Goal: Transaction & Acquisition: Purchase product/service

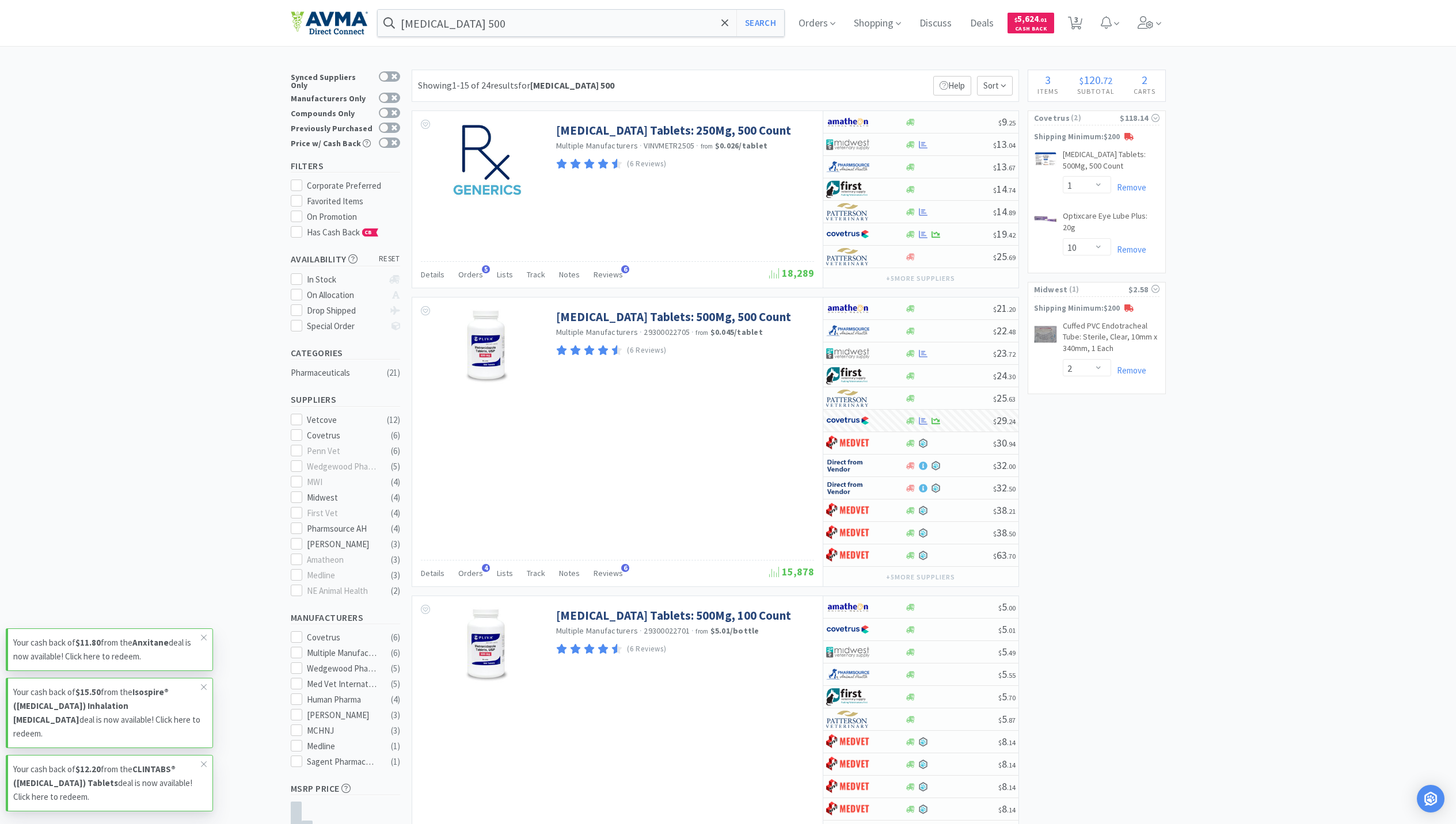
select select "1"
select select "10"
select select "2"
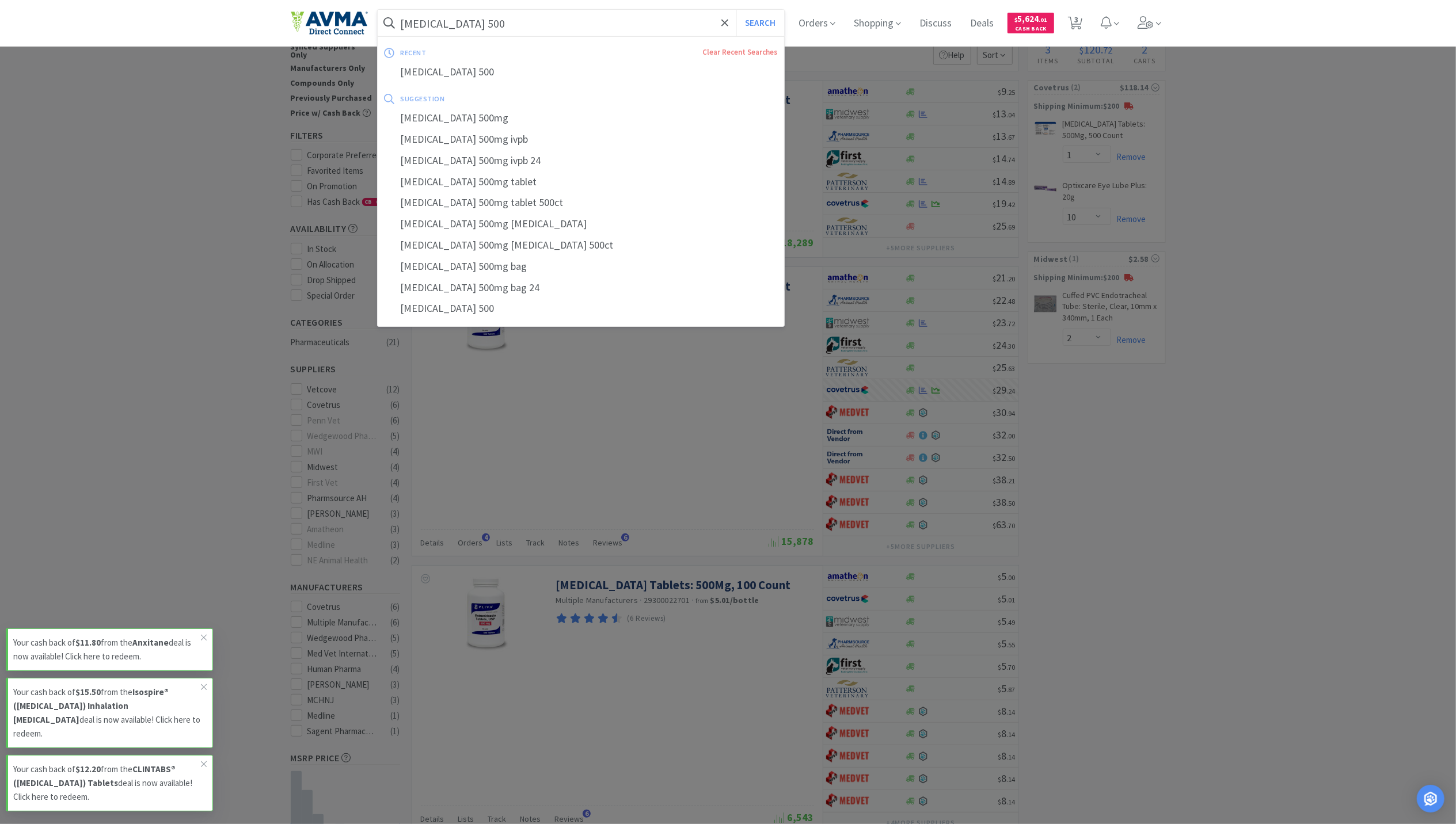
click at [610, 25] on input "[MEDICAL_DATA] 500" at bounding box center [581, 23] width 408 height 26
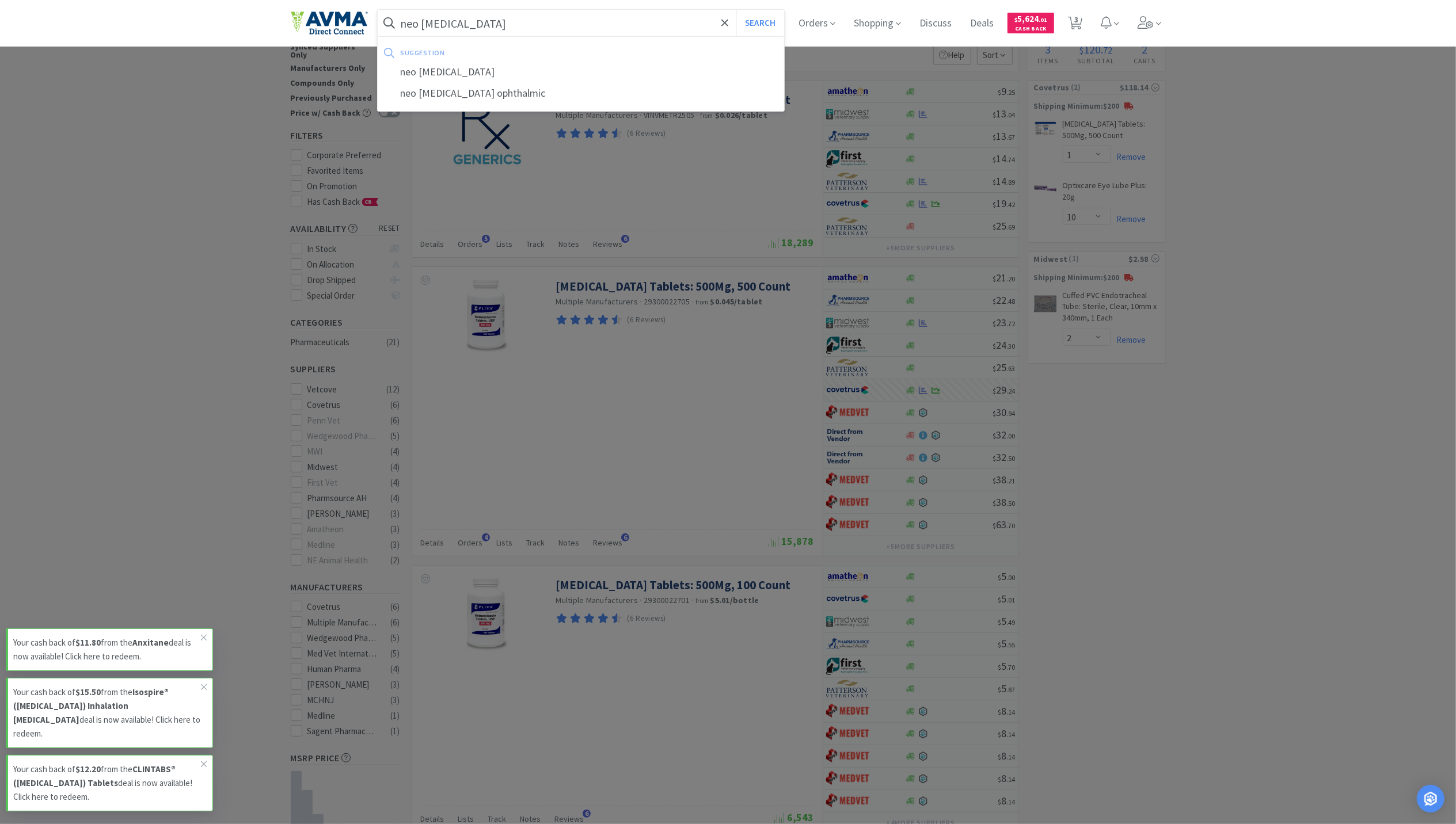
click at [737, 10] on button "Search" at bounding box center [760, 23] width 47 height 26
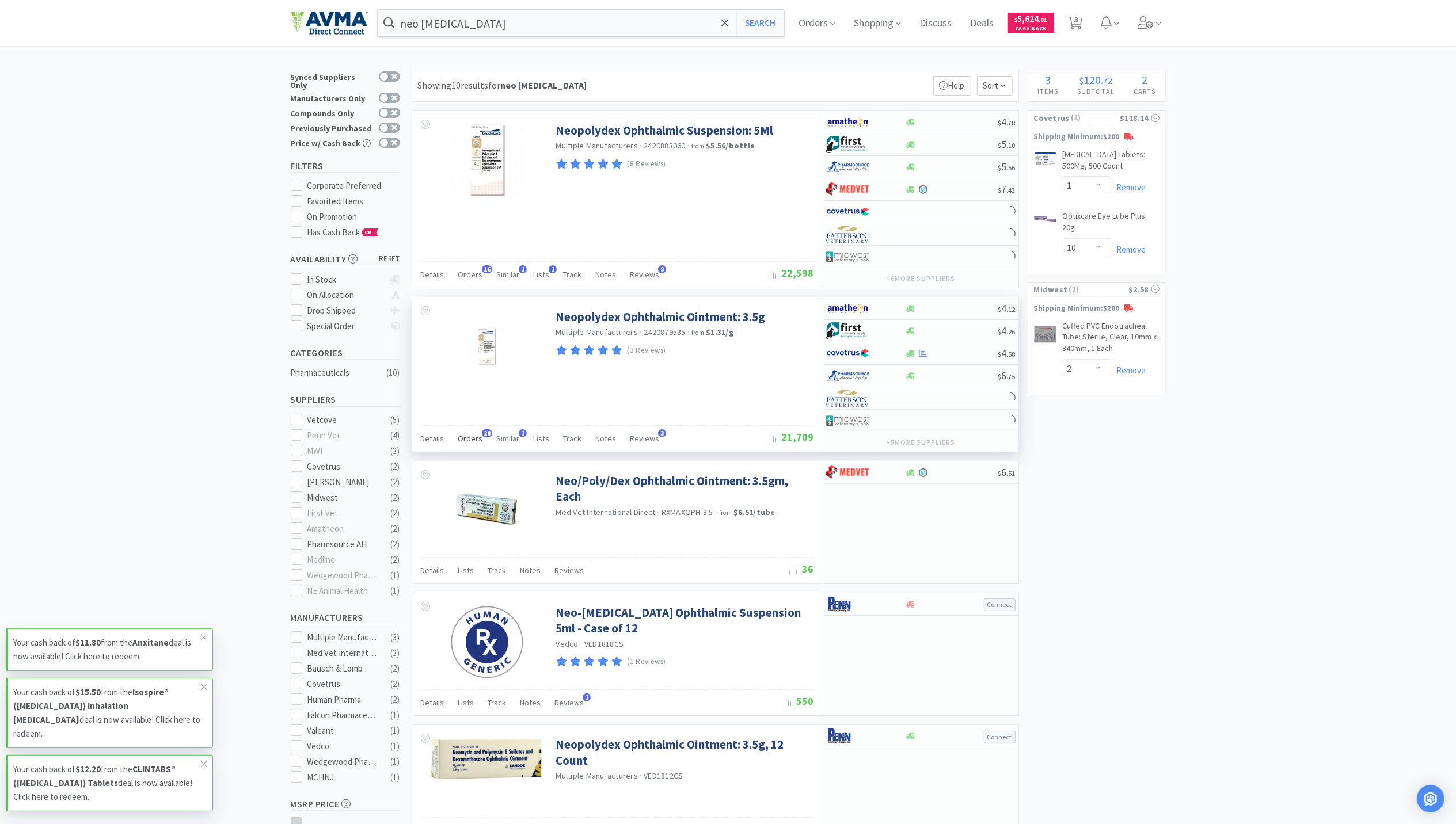
click at [467, 444] on span "Orders" at bounding box center [470, 438] width 25 height 10
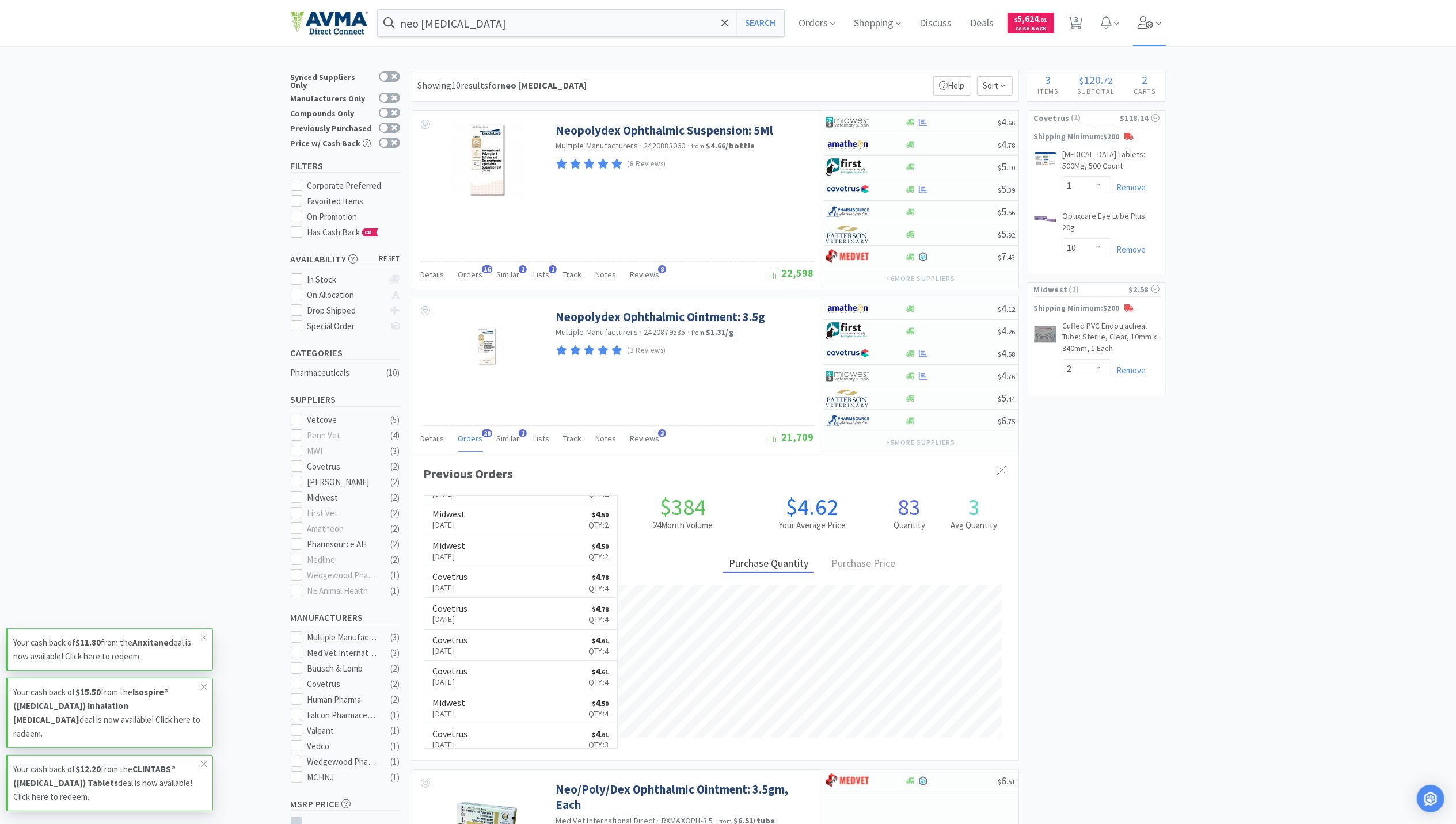
click at [1151, 29] on span at bounding box center [1150, 23] width 33 height 46
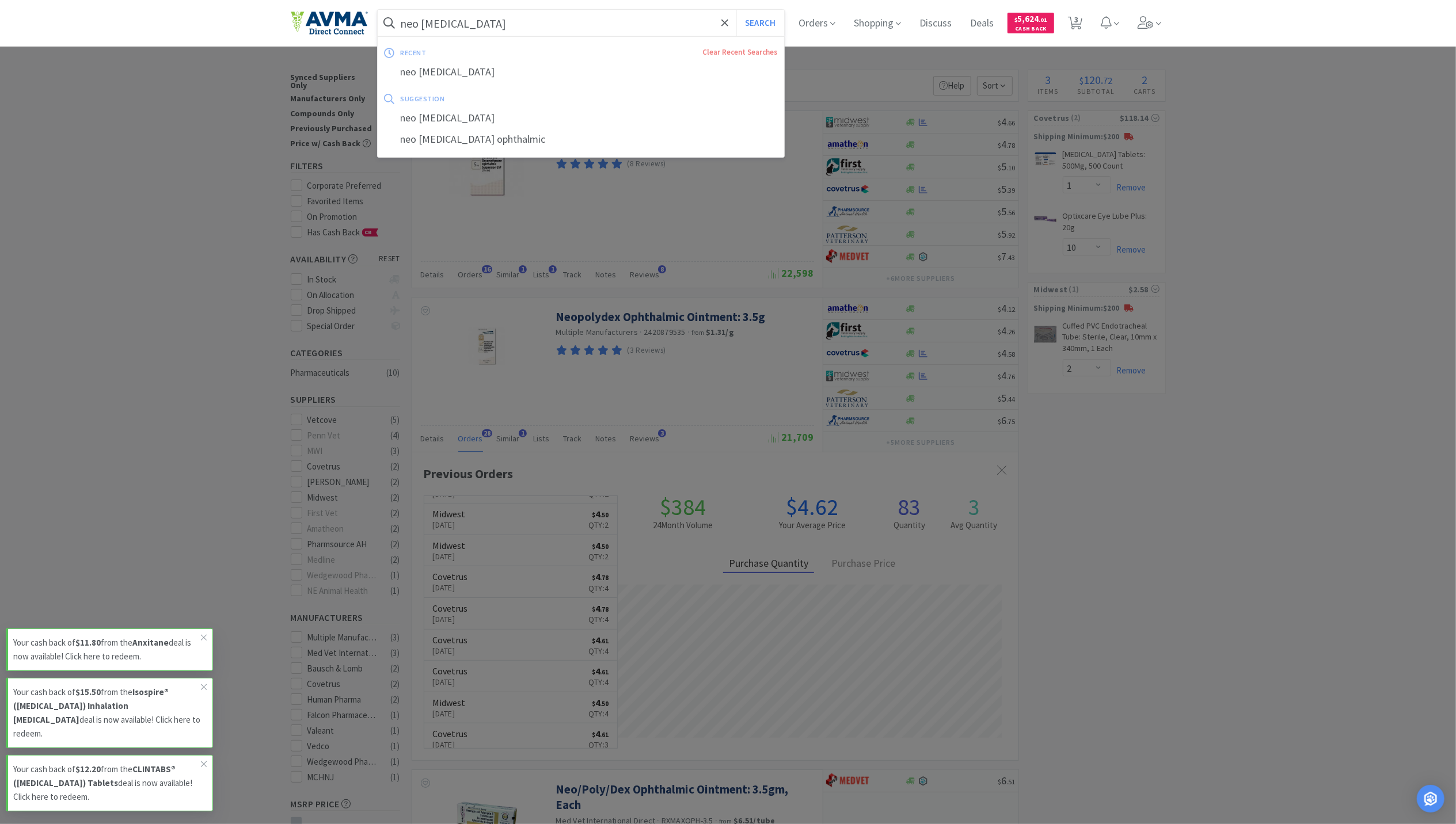
click at [494, 30] on input "neo [MEDICAL_DATA]" at bounding box center [581, 23] width 408 height 26
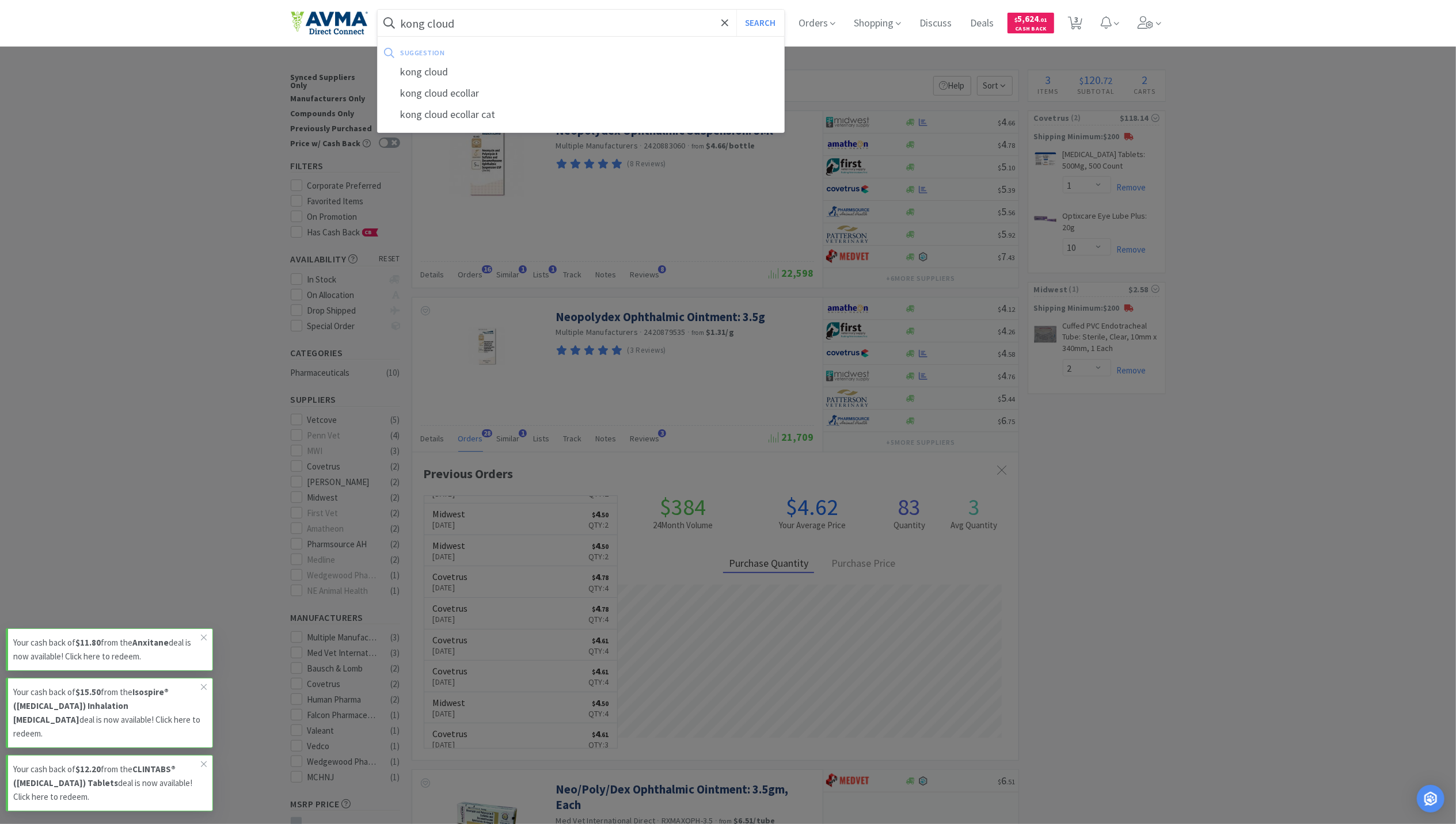
type input "kong cloud"
click at [737, 10] on button "Search" at bounding box center [760, 23] width 47 height 26
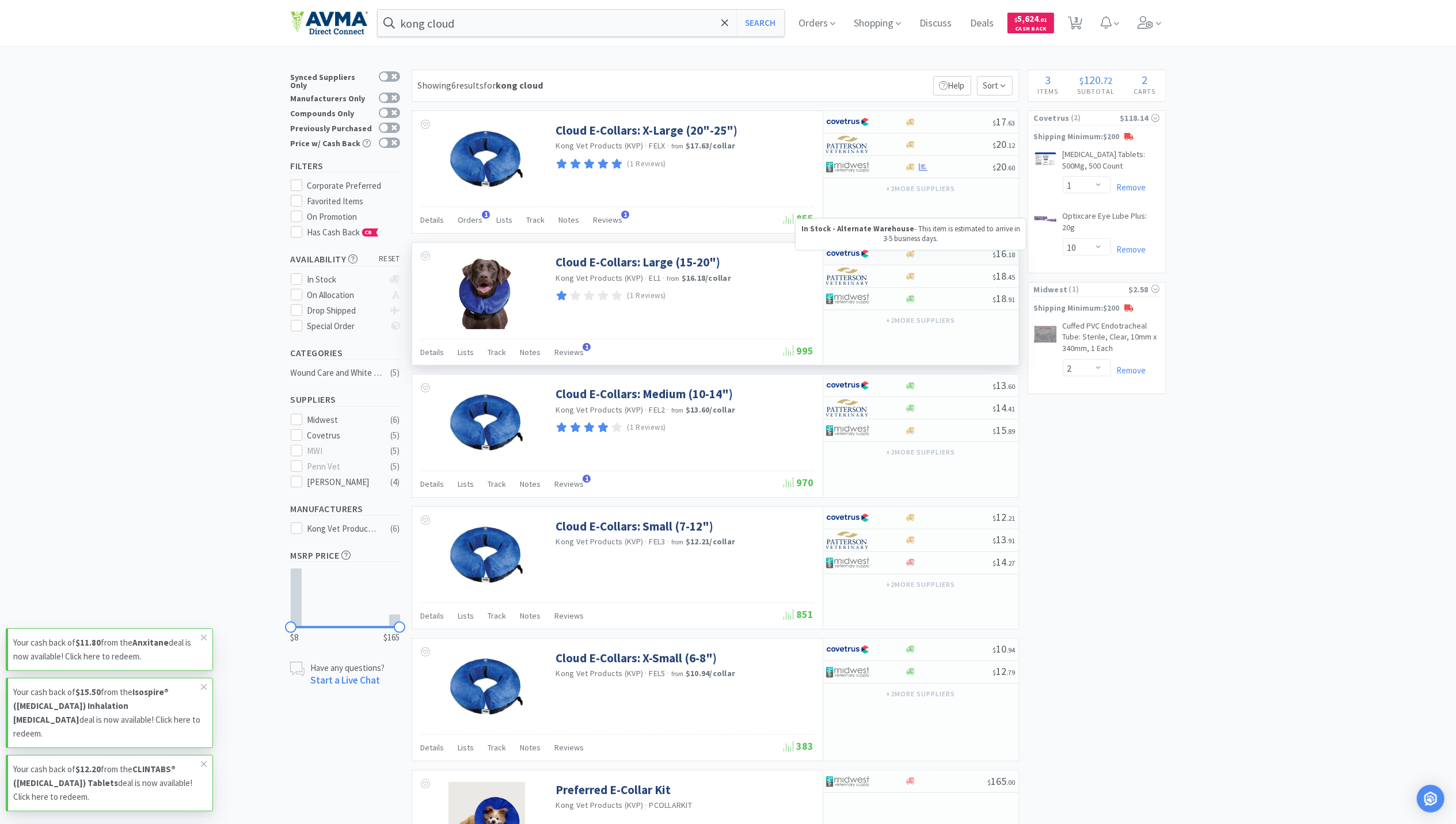
click at [914, 257] on icon at bounding box center [910, 254] width 8 height 7
select select "1"
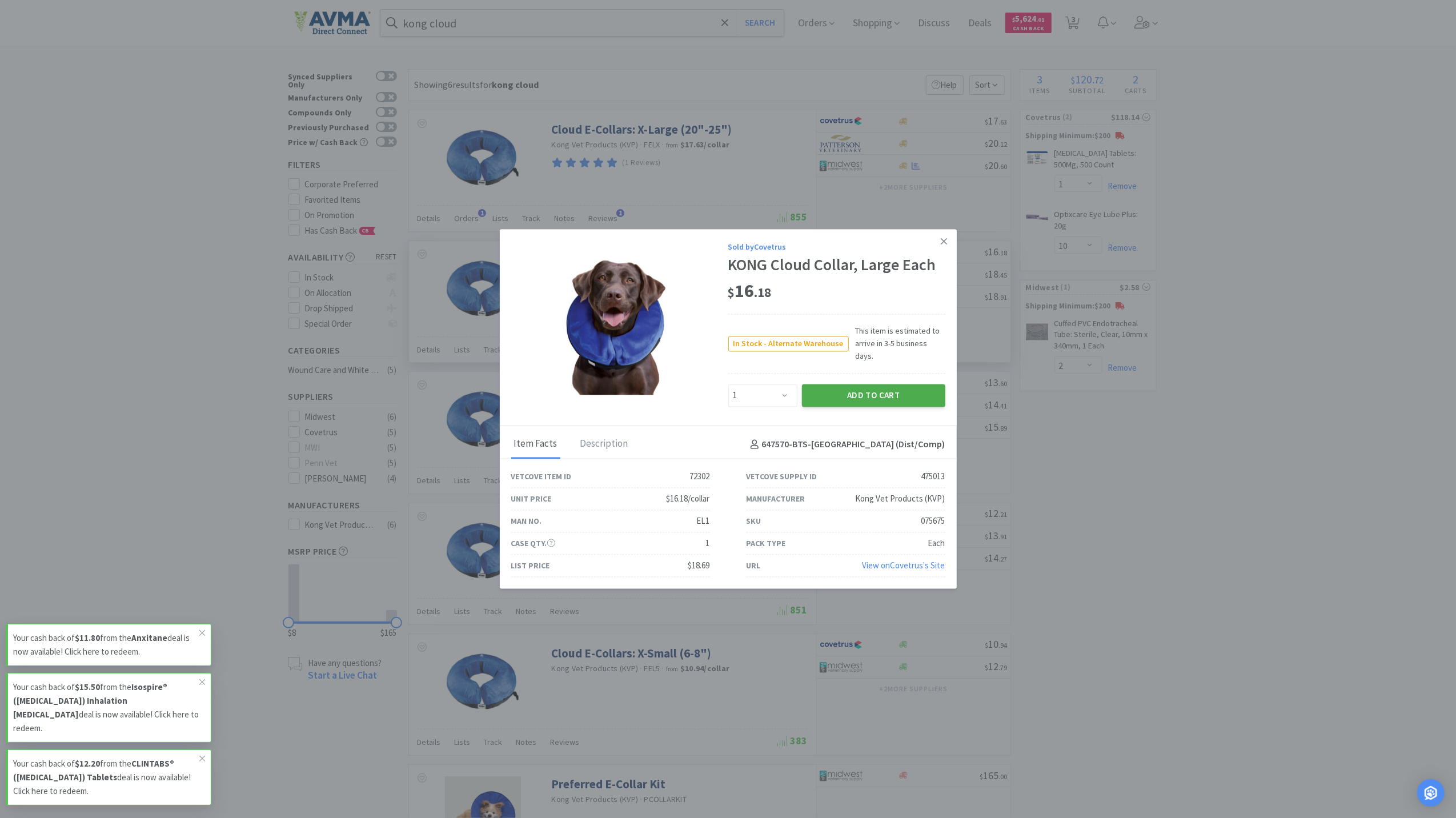
click at [899, 388] on button "Add to Cart" at bounding box center [874, 395] width 144 height 23
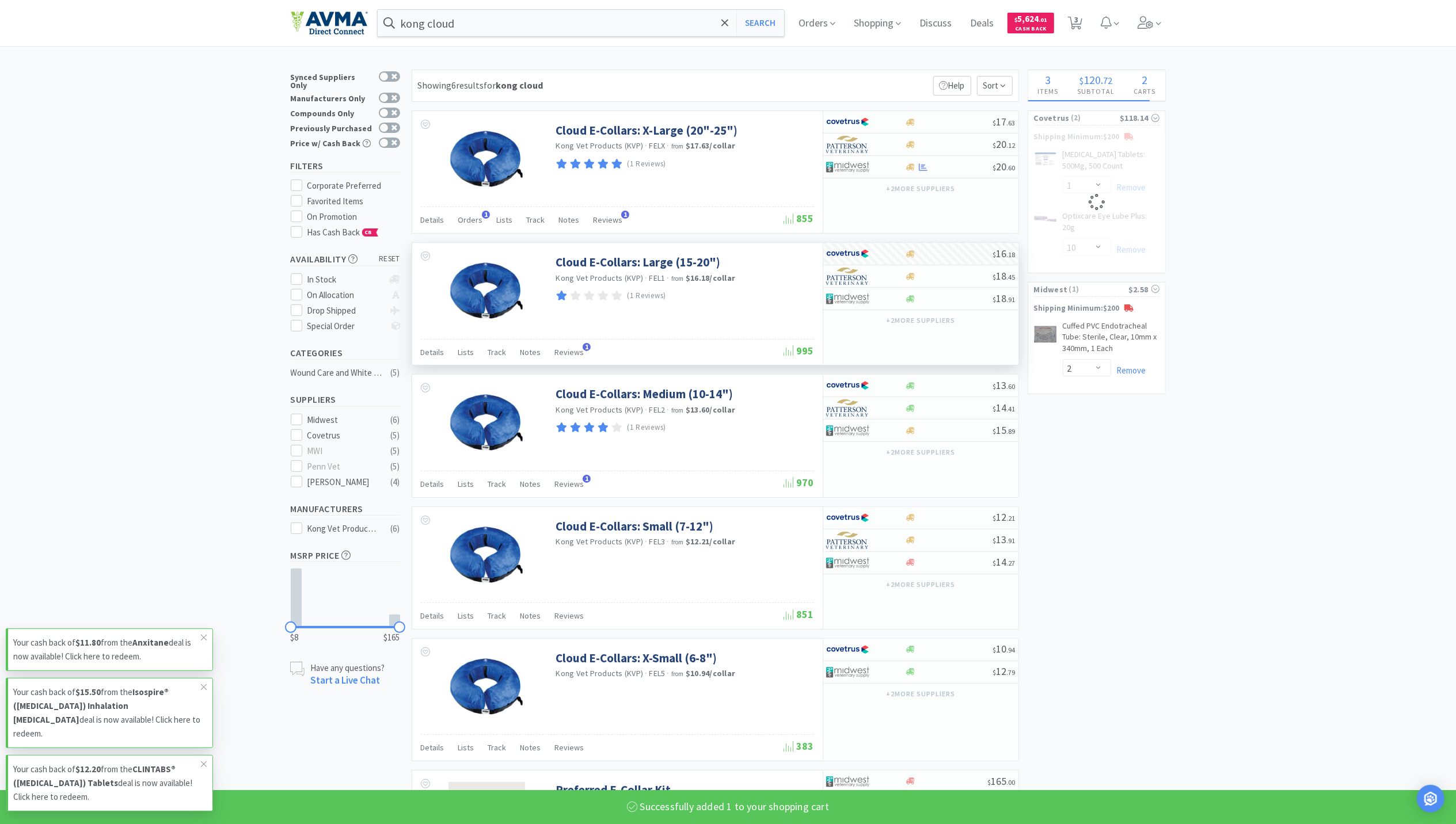
select select "1"
select select "10"
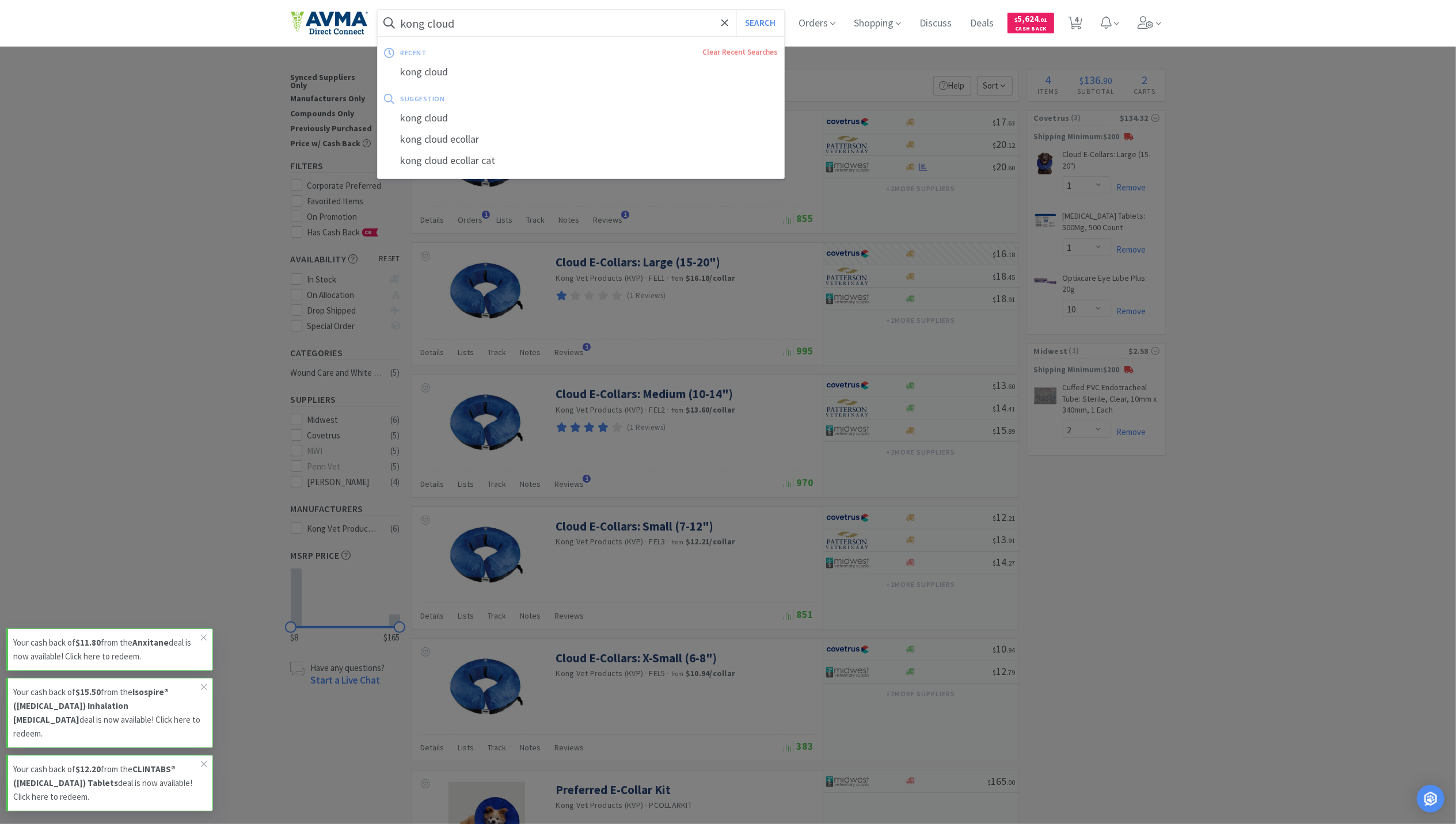
click at [522, 30] on input "kong cloud" at bounding box center [581, 23] width 408 height 26
type input "recombitek c4"
click at [737, 10] on button "Search" at bounding box center [760, 23] width 47 height 26
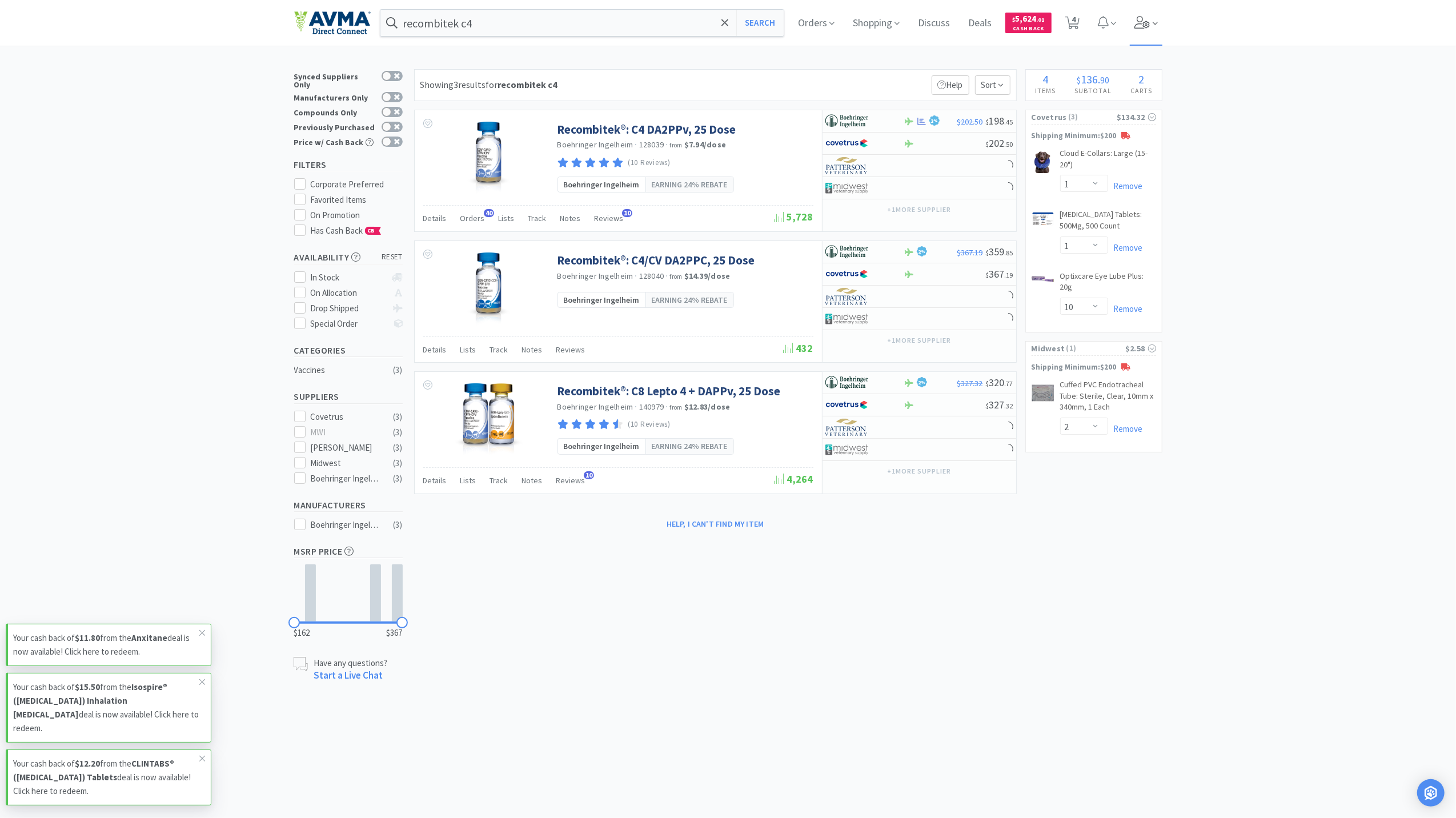
click at [1145, 25] on icon at bounding box center [1141, 23] width 15 height 13
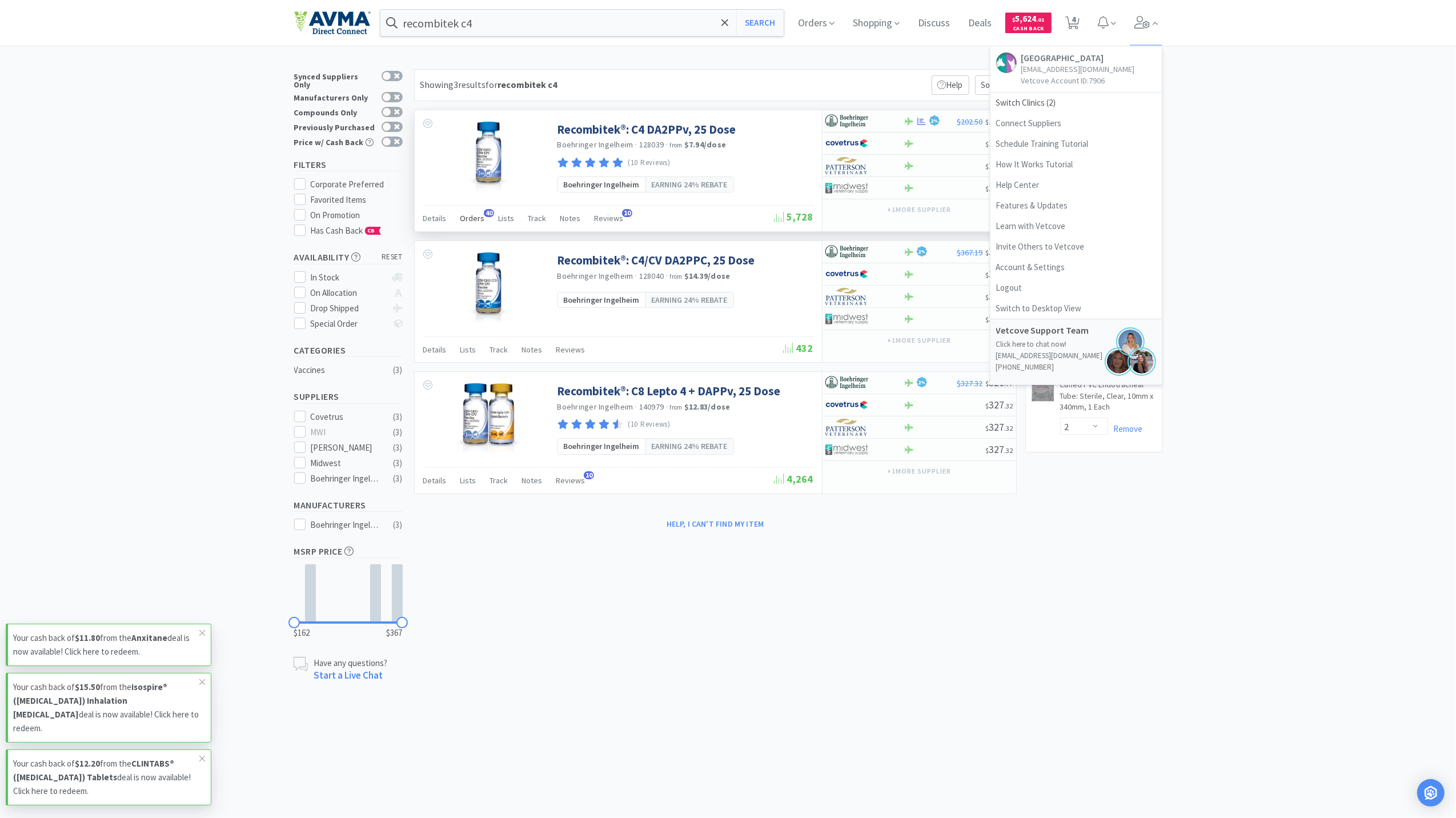
click at [473, 223] on span "Orders" at bounding box center [472, 218] width 24 height 10
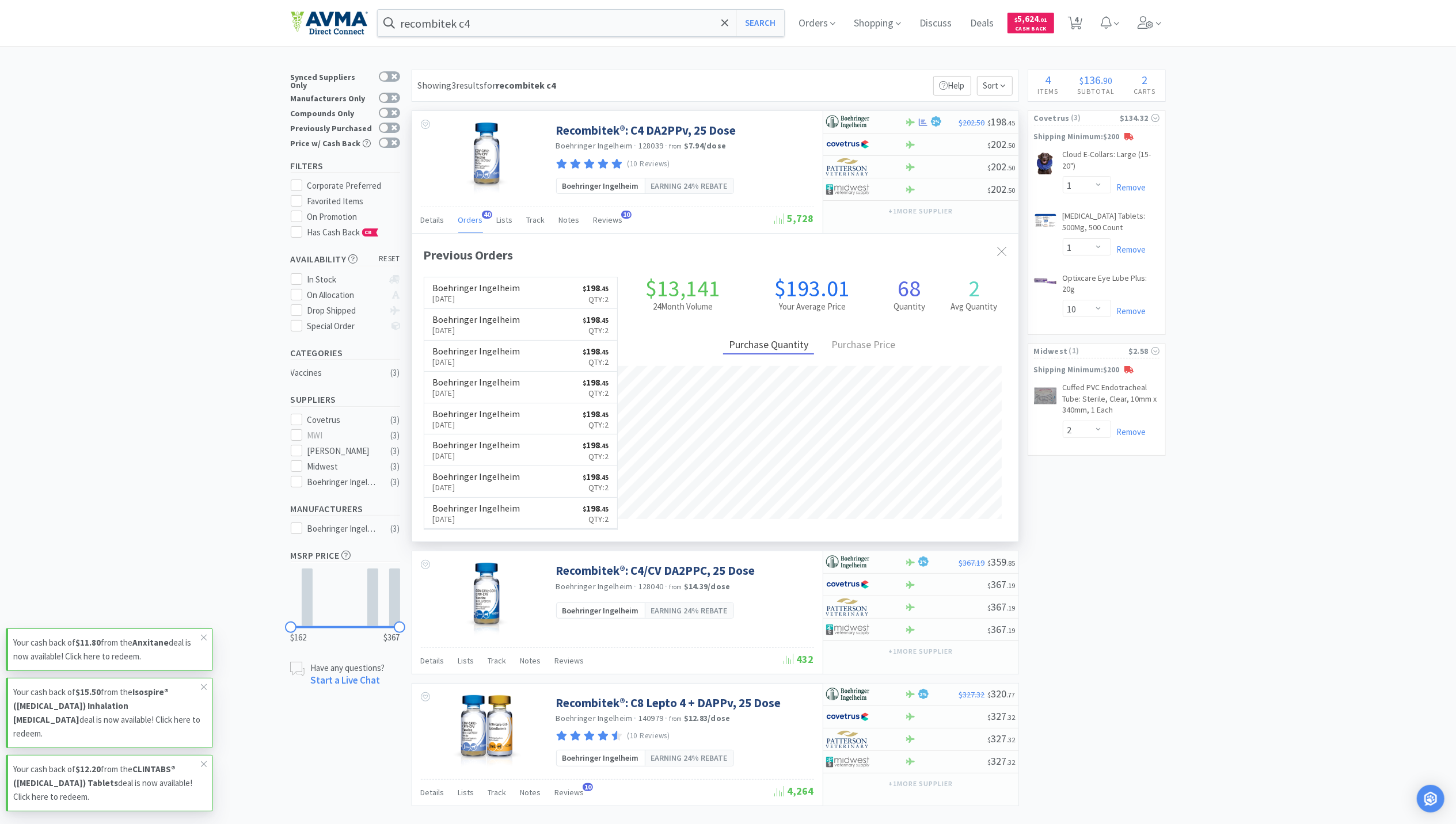
scroll to position [309, 606]
click at [922, 128] on div "2 %" at bounding box center [932, 121] width 54 height 14
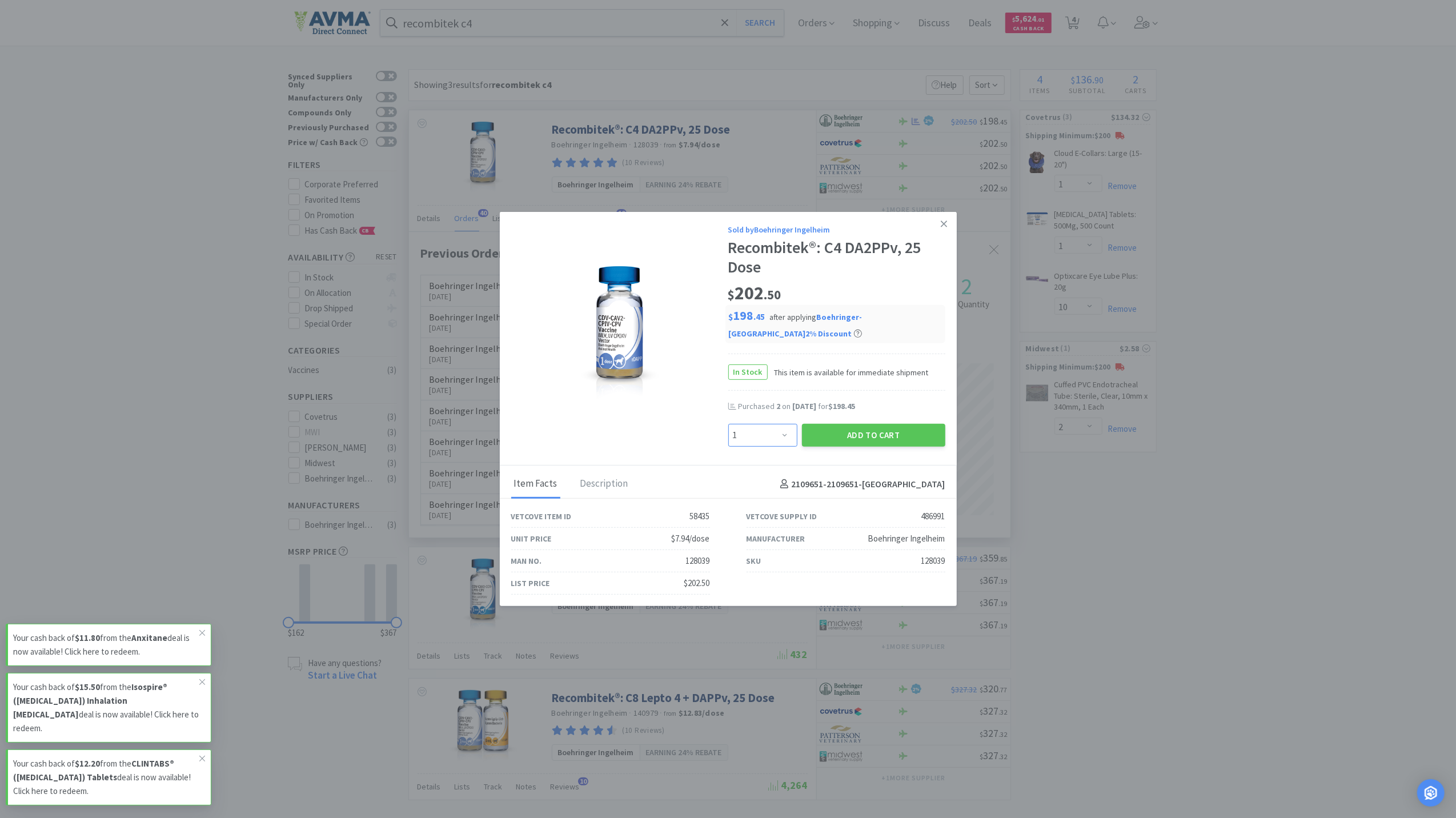
click at [789, 433] on select "Enter Quantity 1 2 3 4 5 6 7 8 9 10 11 12 13 14 15 16 17 18 19 20 Enter Quantity" at bounding box center [762, 435] width 69 height 23
select select "2"
click at [728, 424] on select "Enter Quantity 1 2 3 4 5 6 7 8 9 10 11 12 13 14 15 16 17 18 19 20 Enter Quantity" at bounding box center [762, 435] width 69 height 23
click at [893, 440] on button "Add to Cart" at bounding box center [874, 435] width 144 height 23
select select "2"
